Goal: Task Accomplishment & Management: Manage account settings

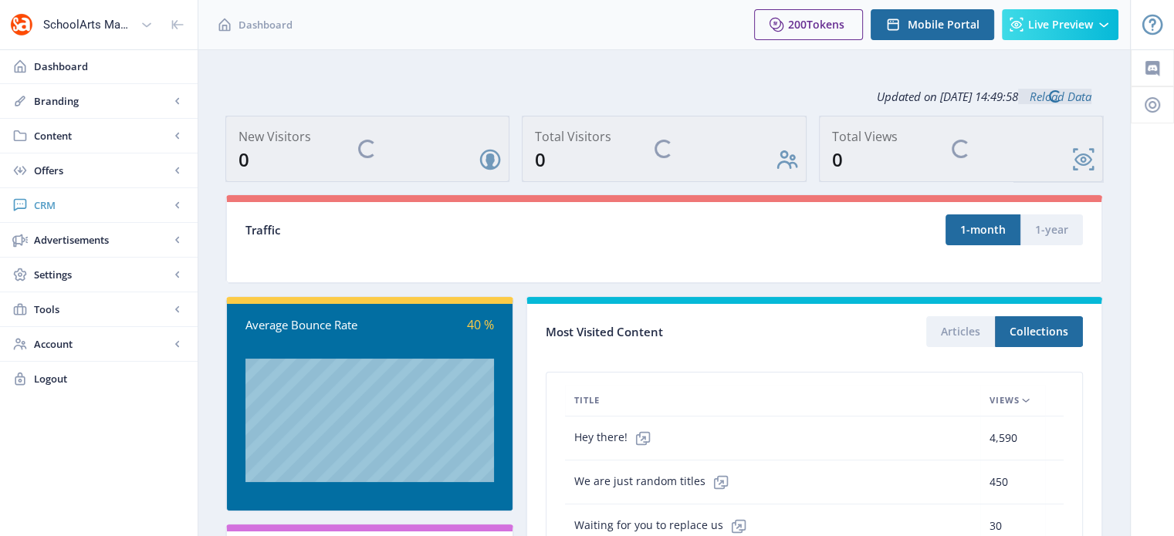
click at [51, 200] on span "CRM" at bounding box center [102, 205] width 136 height 15
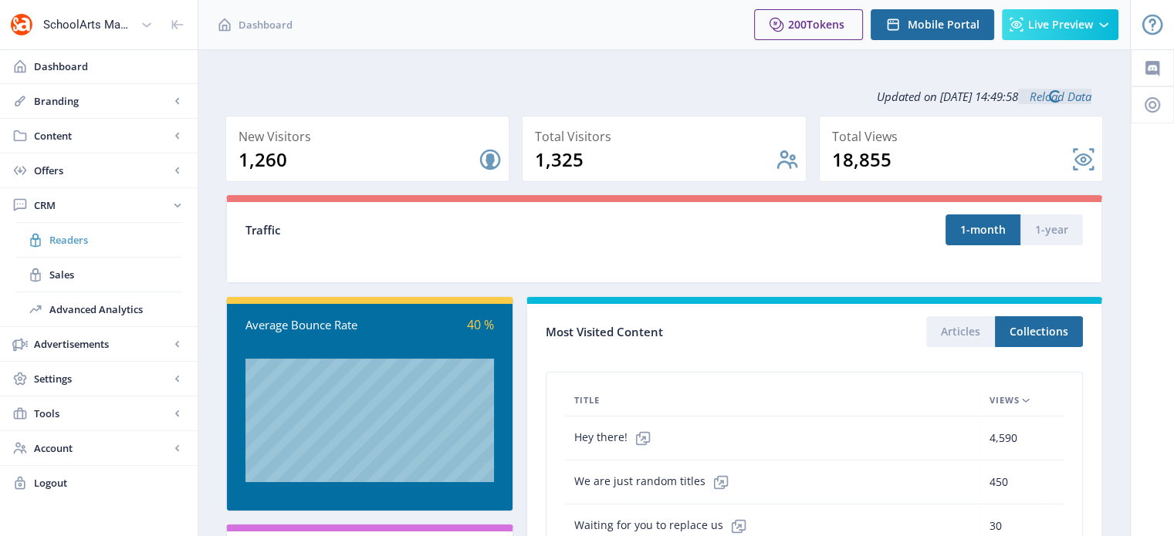
click at [73, 232] on span "Readers" at bounding box center [115, 239] width 133 height 15
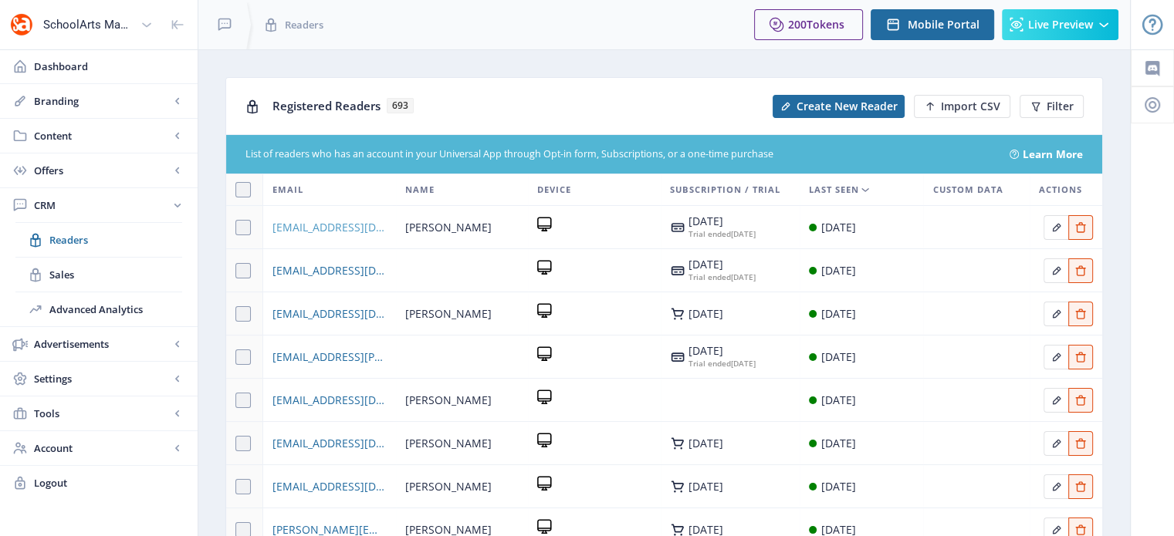
click at [294, 226] on span "[EMAIL_ADDRESS][DOMAIN_NAME]" at bounding box center [328, 227] width 113 height 19
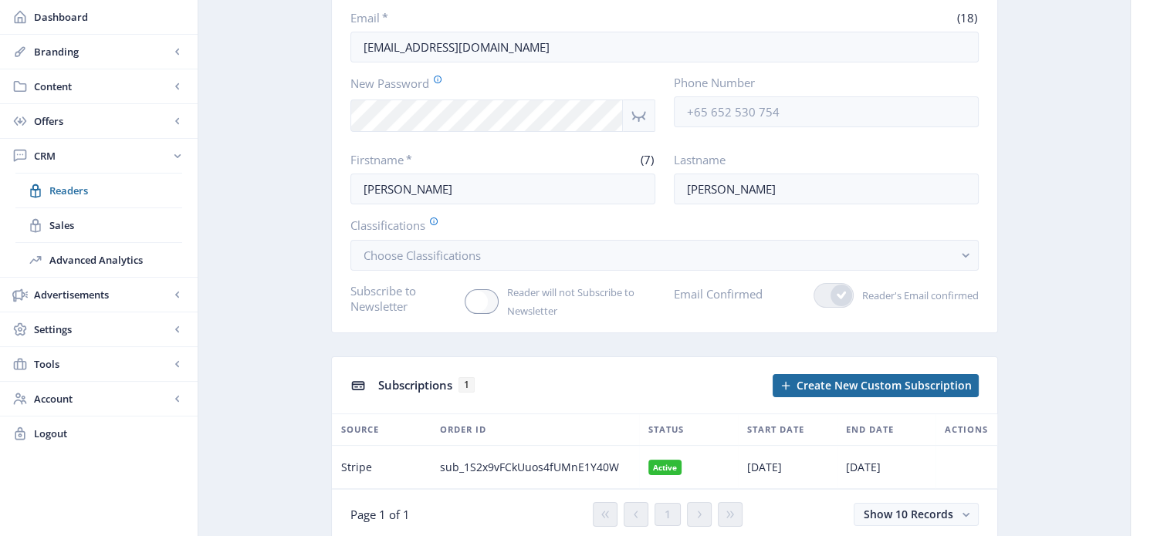
scroll to position [185, 0]
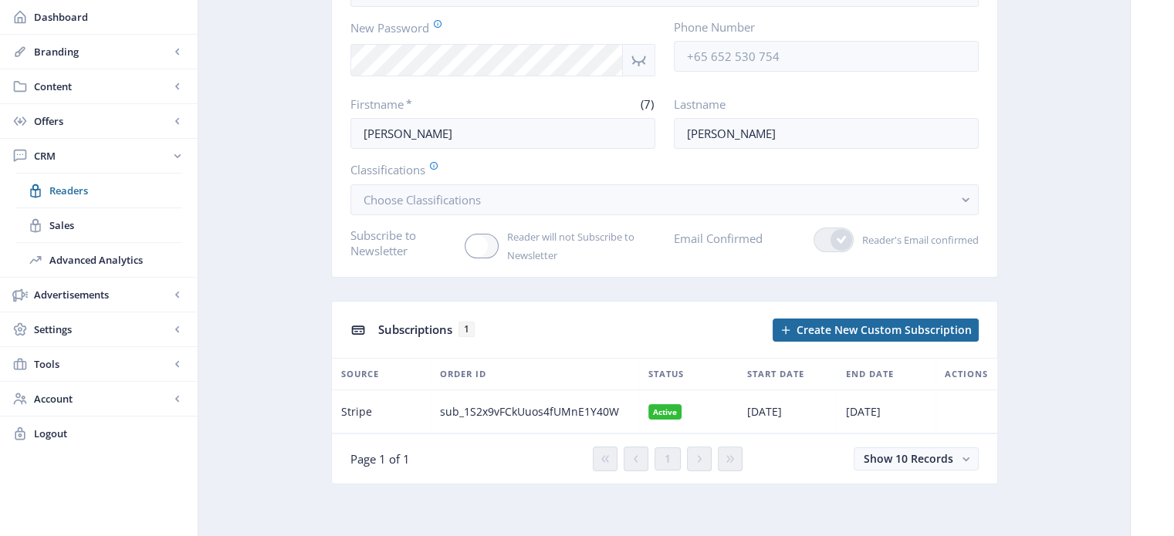
click at [661, 408] on nb-badge "Active" at bounding box center [665, 411] width 34 height 15
